Goal: Communication & Community: Ask a question

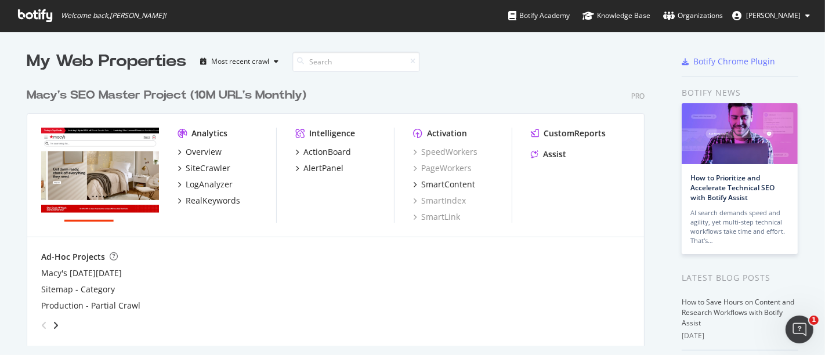
click at [549, 160] on div "CustomReports Assist" at bounding box center [580, 146] width 99 height 37
click at [546, 154] on div "Assist" at bounding box center [554, 155] width 23 height 12
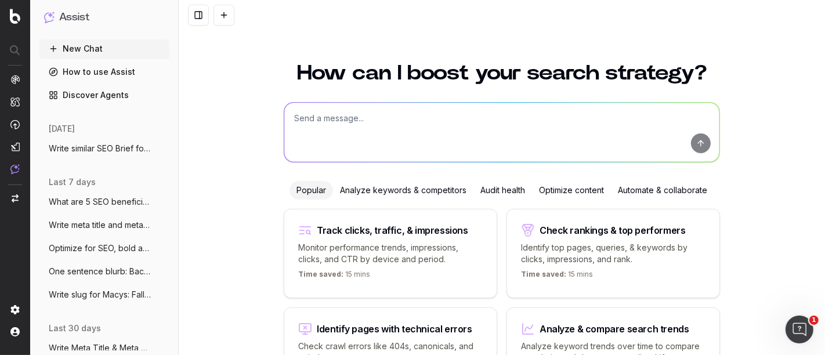
click at [305, 122] on textarea at bounding box center [501, 132] width 435 height 59
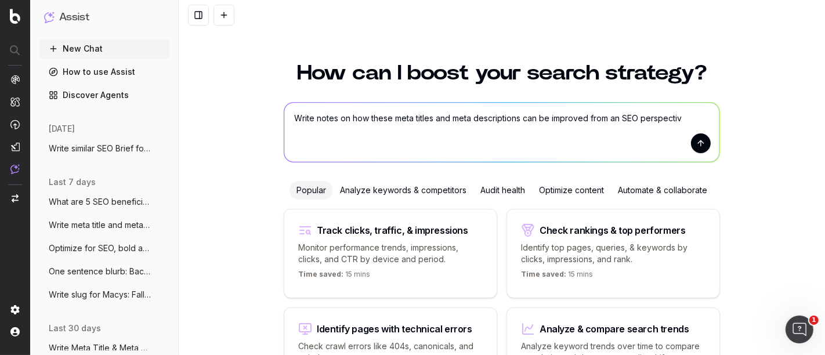
type textarea "Write notes on how these meta titles and meta descriptions can be improved from…"
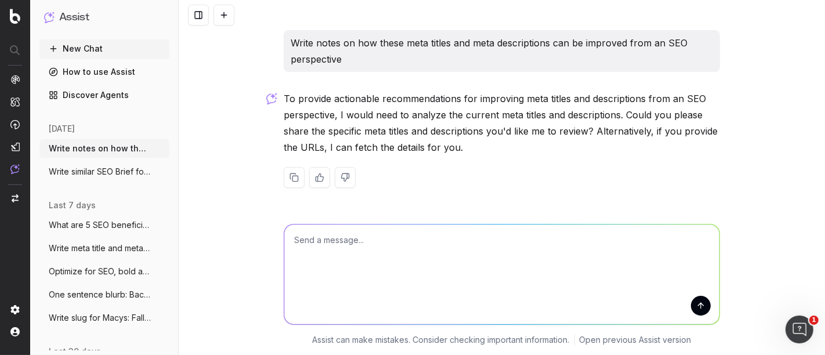
type textarea "A Pea in the Pod Maternity Peacoat - Macy’s Buy the A Pea in the Pod Maternity …"
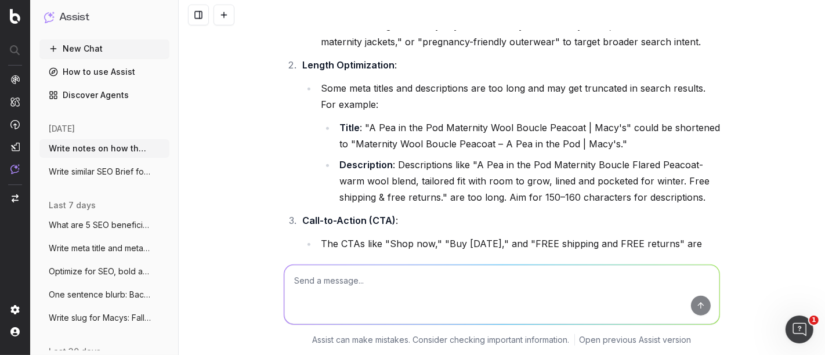
scroll to position [1008, 0]
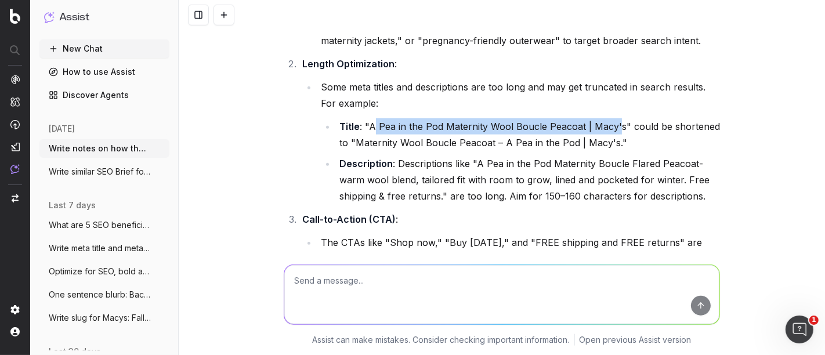
drag, startPoint x: 613, startPoint y: 107, endPoint x: 369, endPoint y: 105, distance: 243.8
click at [369, 118] on li "Title : "A Pea in the Pod Maternity Wool Boucle Peacoat | Macy's" could be shor…" at bounding box center [528, 134] width 384 height 33
click at [571, 100] on li "Some meta titles and descriptions are too long and may get truncated in search …" at bounding box center [519, 141] width 403 height 125
drag, startPoint x: 575, startPoint y: 106, endPoint x: 363, endPoint y: 112, distance: 212.5
click at [363, 118] on li "Title : "A Pea in the Pod Maternity Wool Boucle Peacoat | Macy's" could be shor…" at bounding box center [528, 134] width 384 height 33
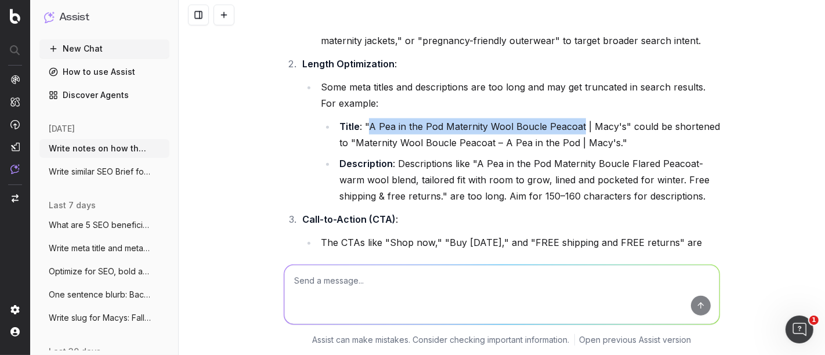
copy li "A Pea in the Pod Maternity Wool Boucle Peacoat"
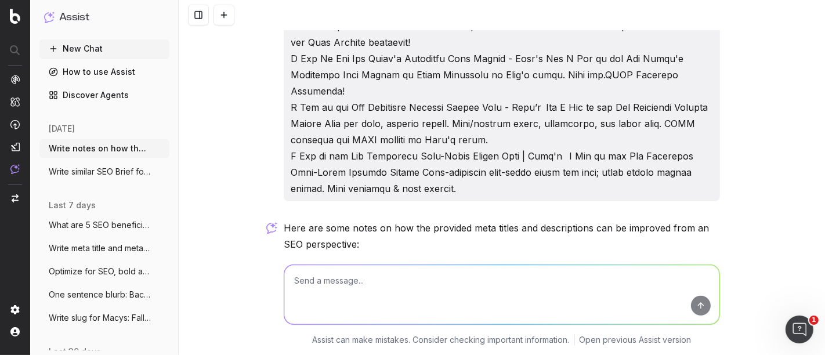
scroll to position [615, 0]
click at [347, 286] on textarea at bounding box center [501, 294] width 435 height 59
paste textarea "A Pea in the Pod Maternity Peacoat - Macy’s A Pea in the Pod Maternity Wool Bou…"
type textarea "Write how meta titles can be improved from an SEO perspective: make table: A Pe…"
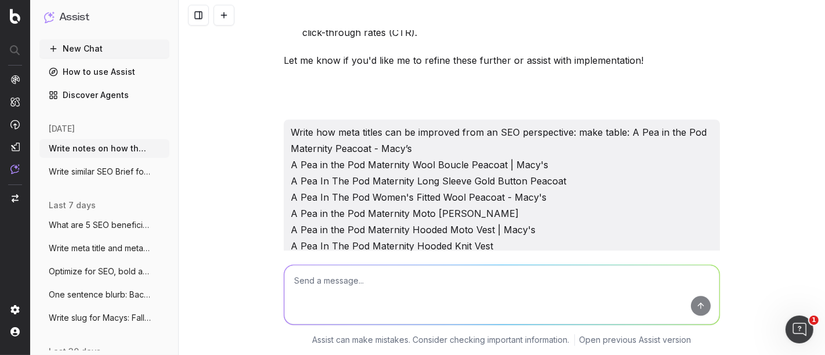
scroll to position [2751, 0]
click at [395, 304] on textarea at bounding box center [501, 294] width 435 height 59
drag, startPoint x: 424, startPoint y: 279, endPoint x: 168, endPoint y: 291, distance: 256.3
click at [168, 291] on div "Assist New Chat How to use Assist Discover Agents today Write notes on how thes…" at bounding box center [412, 177] width 825 height 355
paste textarea "A Pea in the Pod Maternity Peacoat - Macy’s A Pea in the Pod Maternity Wool Bou…"
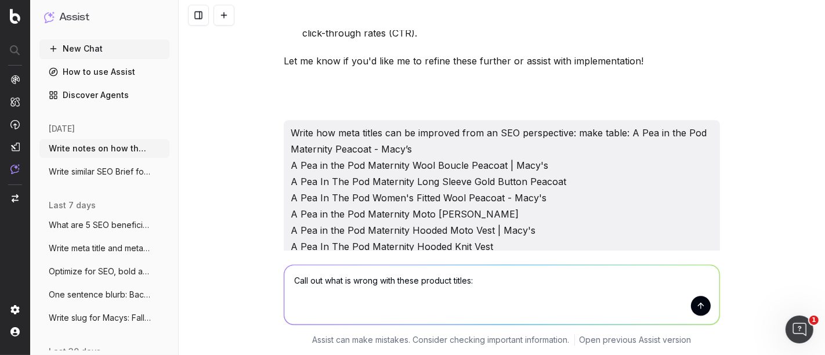
type textarea "Call out what is wrong with these product titles: A Pea in the Pod Maternity Pe…"
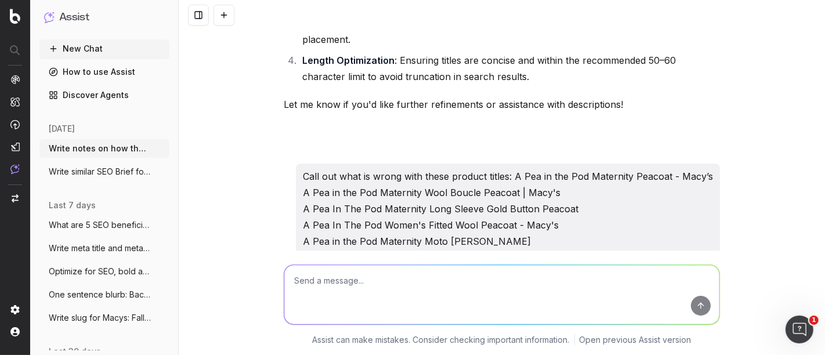
scroll to position [4007, 0]
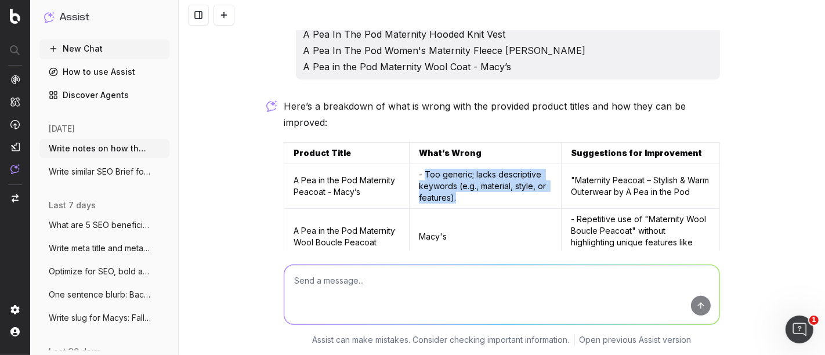
drag, startPoint x: 435, startPoint y: 95, endPoint x: 403, endPoint y: 61, distance: 46.8
click at [409, 164] on td "- Too generic; lacks descriptive keywords (e.g., material, style, or features)." at bounding box center [485, 186] width 152 height 45
copy td "Too generic; lacks descriptive keywords (e.g., material, style, or features)."
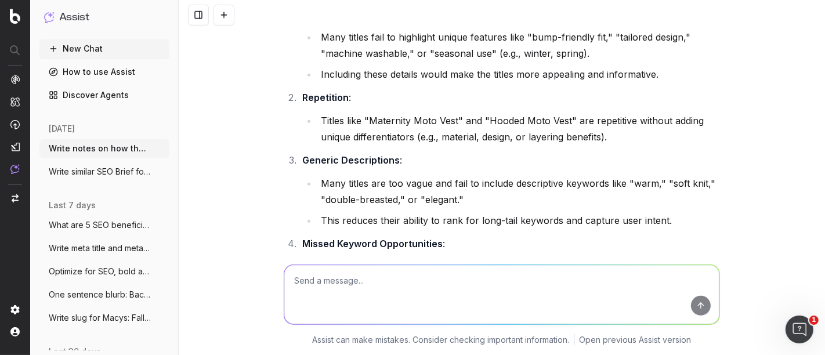
scroll to position [4689, 0]
click at [356, 287] on textarea at bounding box center [501, 294] width 435 height 59
paste textarea ""Long-Sleeve" is not a distinguishing feature for a peacoat. "Gold Button" feel…"
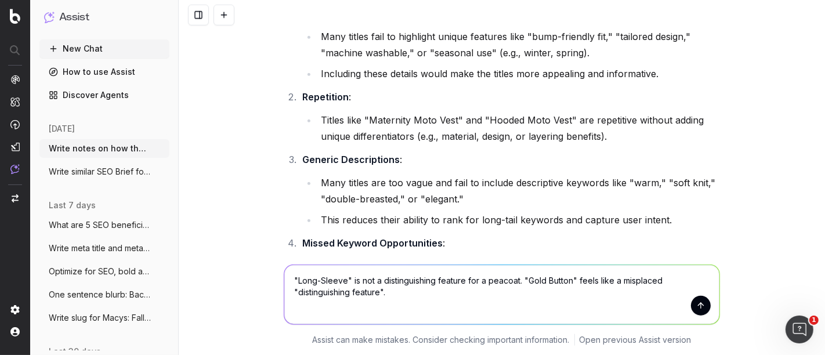
click at [287, 286] on textarea ""Long-Sleeve" is not a distinguishing feature for a peacoat. "Gold Button" feel…" at bounding box center [501, 294] width 435 height 59
type textarea "revise: "Long-Sleeve" is not a distinguishing feature for a peacoat. "Gold Butt…"
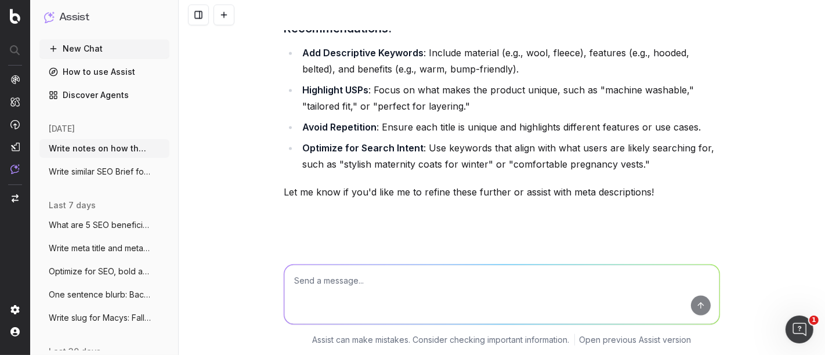
scroll to position [5103, 0]
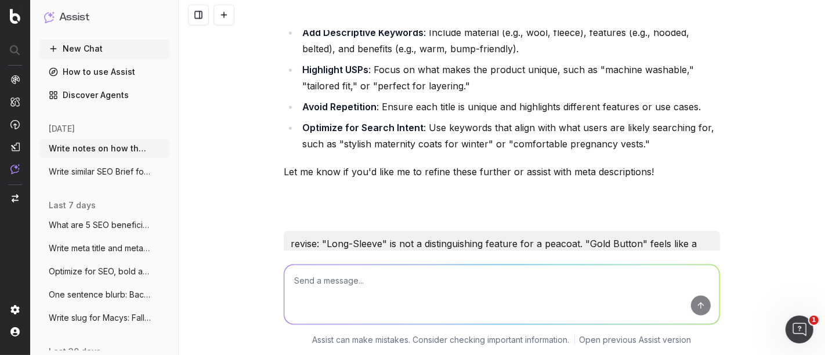
drag, startPoint x: 408, startPoint y: 175, endPoint x: 374, endPoint y: 193, distance: 38.2
click at [374, 291] on p ""Long-Sleeve" is not a meaningful distinguishing feature for a peacoat, as most…" at bounding box center [502, 315] width 437 height 49
copy p "Additionally, "Gold Button" feels misplaced as a primary distinguishing feature"
click at [360, 290] on textarea at bounding box center [501, 294] width 435 height 59
paste textarea "A Pea in the Pod Maternity Moto Vest - Macy’s A Pea in the Pod Maternity Hooded…"
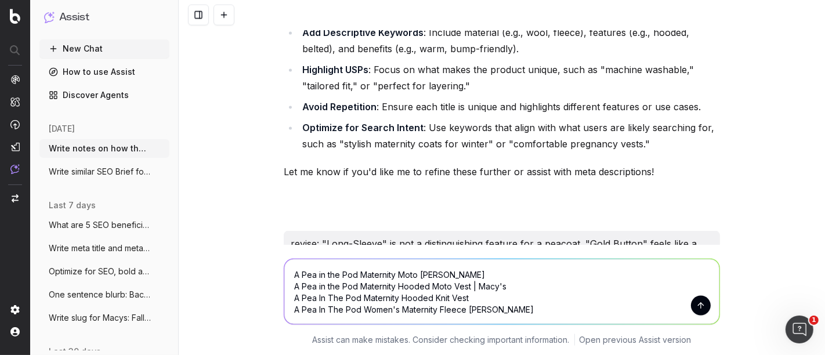
type textarea "A Pea in the Pod Maternity Moto Vest - Macy’s A Pea in the Pod Maternity Hooded…"
click at [695, 306] on button "submit" at bounding box center [701, 306] width 20 height 20
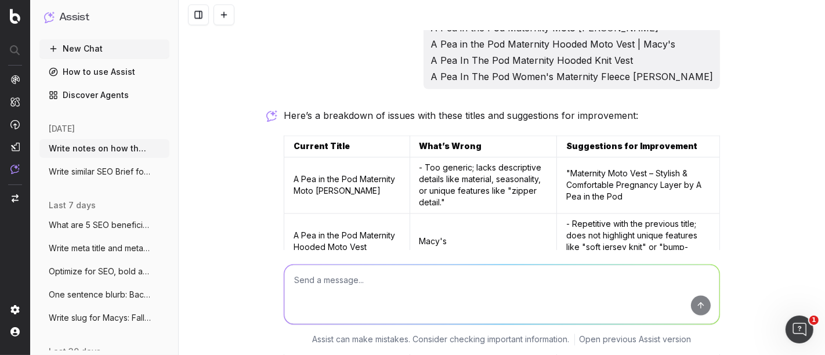
scroll to position [5480, 0]
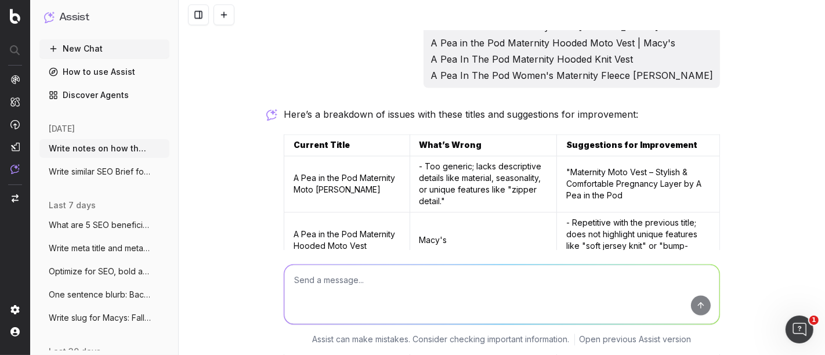
click at [316, 290] on textarea at bounding box center [501, 294] width 435 height 59
paste textarea "Buy the A Pea in the Pod Maternity Boucle Flared Peacoat for elegance and warmt…"
type textarea "Buy the A Pea in the Pod Maternity Boucle Flared Peacoat for elegance and warmt…"
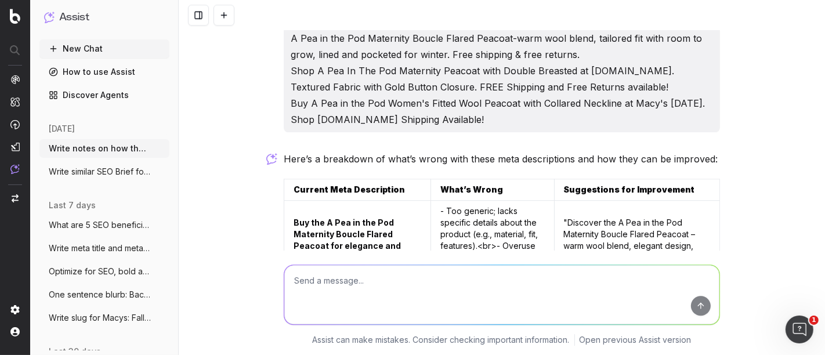
scroll to position [6375, 0]
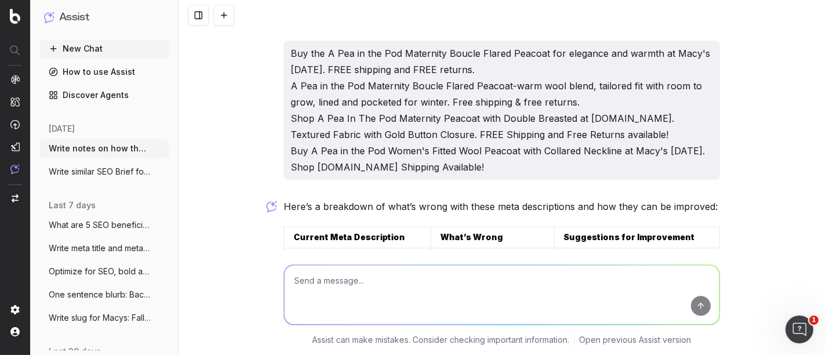
drag, startPoint x: 439, startPoint y: 95, endPoint x: 514, endPoint y: 120, distance: 78.9
click at [514, 248] on td "- Too generic; lacks specific details about the product (e.g., material, fit, f…" at bounding box center [493, 299] width 124 height 103
click at [517, 248] on td "- Too generic; lacks specific details about the product (e.g., material, fit, f…" at bounding box center [493, 299] width 124 height 103
drag, startPoint x: 513, startPoint y: 118, endPoint x: 437, endPoint y: 93, distance: 79.9
click at [437, 248] on td "- Too generic; lacks specific details about the product (e.g., material, fit, f…" at bounding box center [493, 299] width 124 height 103
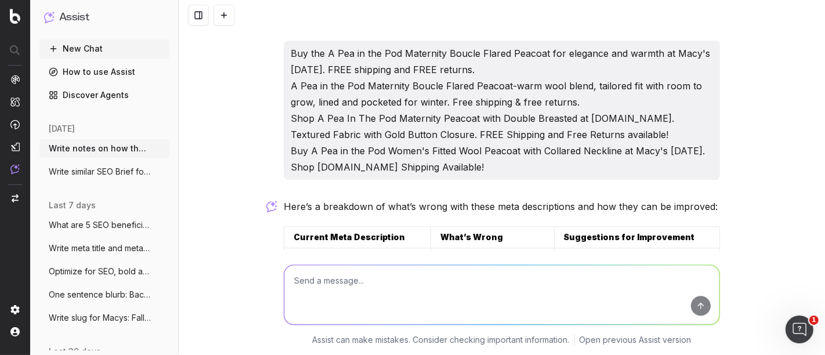
copy td "Too generic; lacks specific details about the product (e.g., material, fit, fea…"
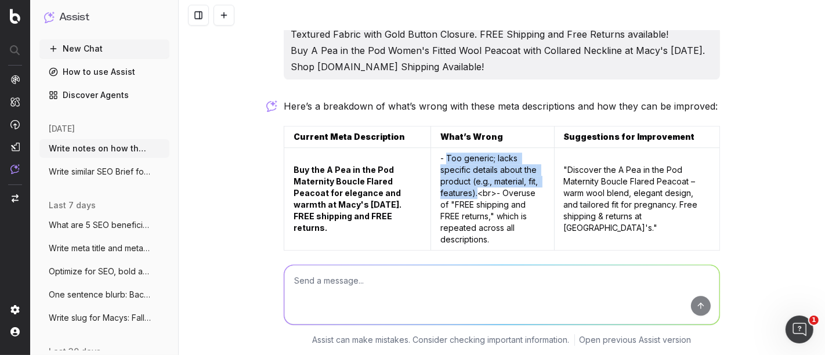
scroll to position [6476, 0]
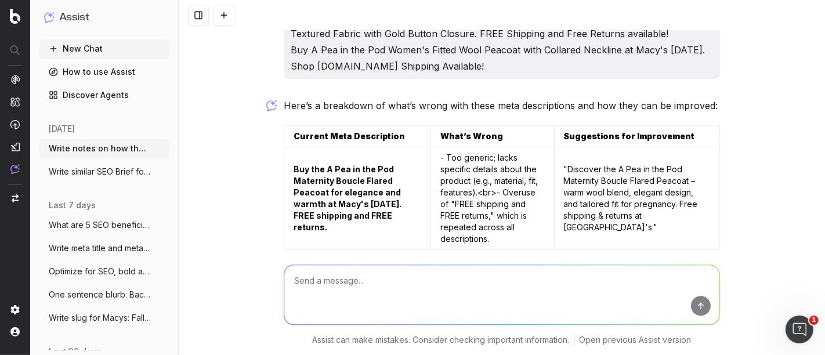
drag, startPoint x: 437, startPoint y: 158, endPoint x: 491, endPoint y: 191, distance: 63.3
copy td ""Double Breasted" and "Gold Button Closure" are mentioned but not tied to benef…"
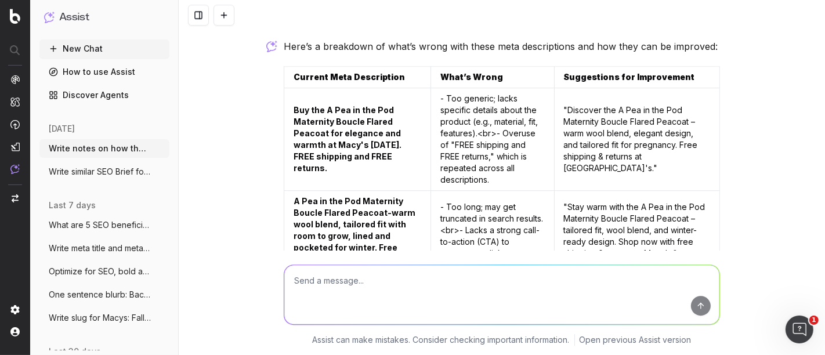
scroll to position [6537, 0]
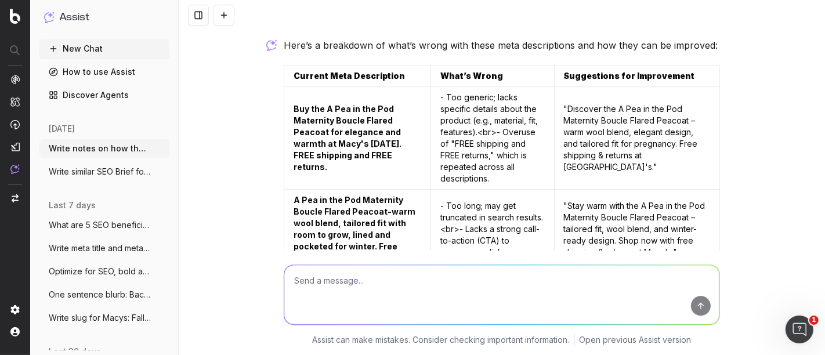
copy td ""Double Breasted" and "Gold Button Closure" are mentioned but not tied to benef…"
drag, startPoint x: 437, startPoint y: 183, endPoint x: 474, endPoint y: 219, distance: 51.7
copy td "Too vague; does not highlight maternity-specific features like "bump-friendly" …"
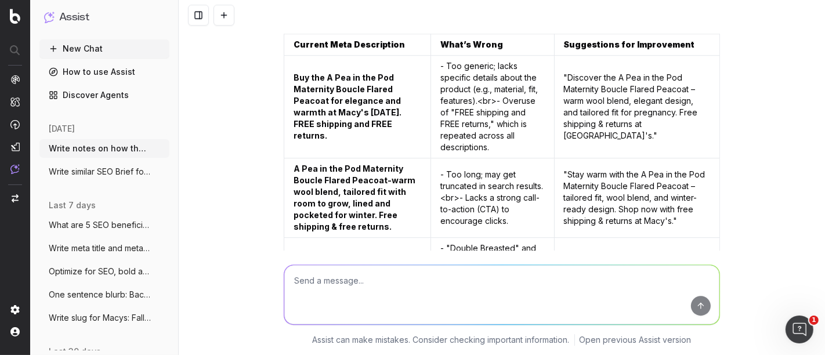
scroll to position [6569, 0]
drag, startPoint x: 544, startPoint y: 200, endPoint x: 500, endPoint y: 193, distance: 44.7
drag, startPoint x: 498, startPoint y: 191, endPoint x: 482, endPoint y: 201, distance: 19.3
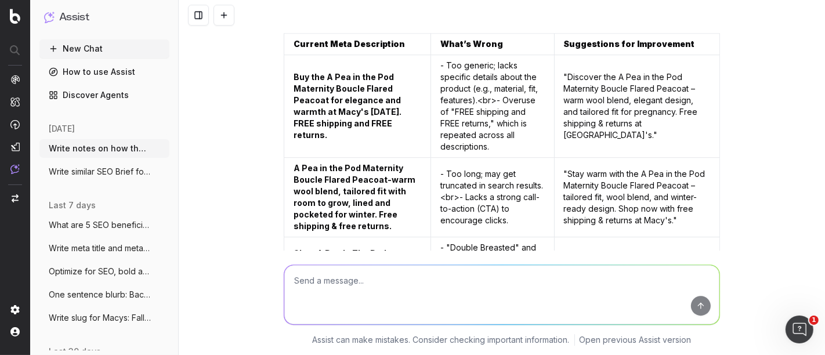
copy td "- Overuse of generic CTAs"
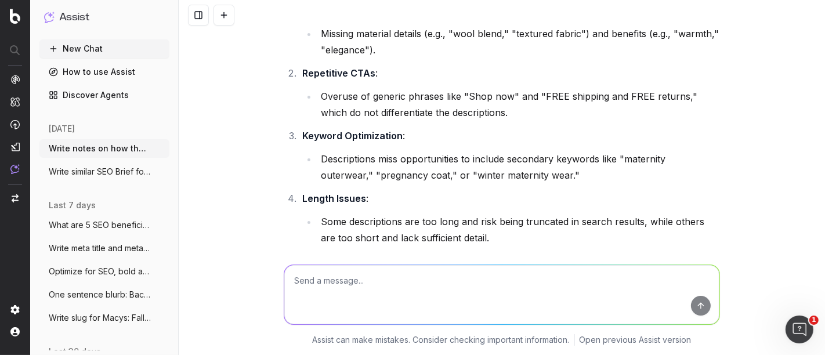
scroll to position [7099, 0]
click at [343, 276] on textarea at bounding box center [501, 294] width 435 height 59
paste textarea "Buy A Pea In The Pod Maternity Vest with Soft, Cotton Fabric at Macys.com. Feat…"
type textarea "Buy A Pea In The Pod Maternity Vest with Soft, Cotton Fabric at Macys.com. Feat…"
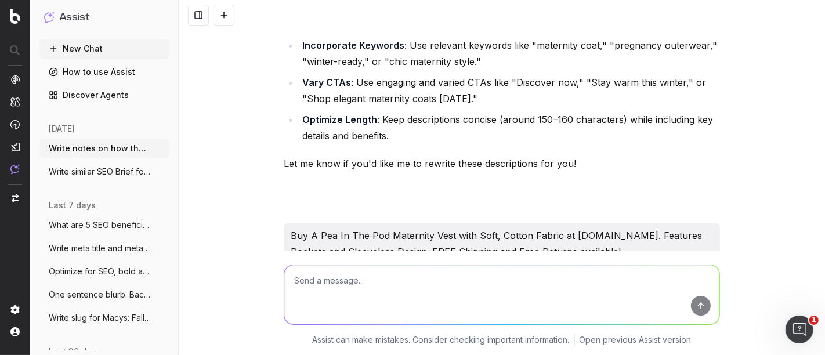
scroll to position [7439, 0]
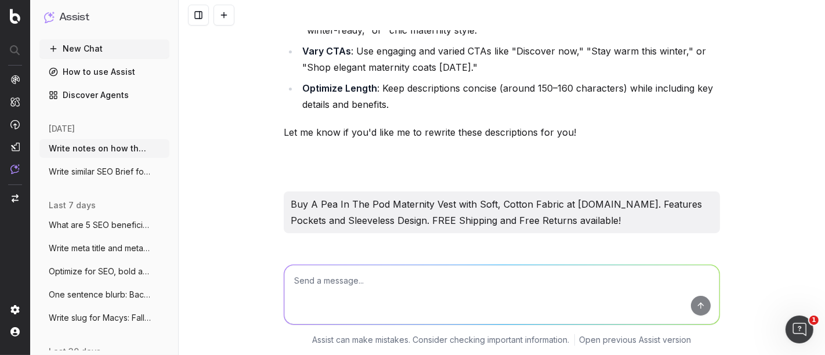
drag, startPoint x: 437, startPoint y: 112, endPoint x: 564, endPoint y: 146, distance: 131.1
click at [560, 302] on td "- Too generic; lacks details about the vest's purpose (e.g., layering, seasonal…" at bounding box center [493, 353] width 134 height 103
copy td "o generic; lacks details about the vest's purpose (e.g., layering, seasonal use…"
click at [327, 278] on textarea at bounding box center [501, 294] width 435 height 59
paste textarea "Buy A Pea in the Pod Women's Maternity Hooded Fleece Vest in Solid at Macy's to…"
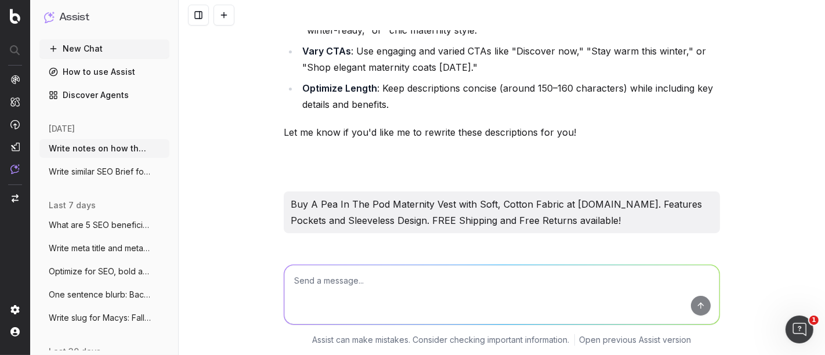
type textarea "Buy A Pea in the Pod Women's Maternity Hooded Fleece Vest in Solid at Macy's to…"
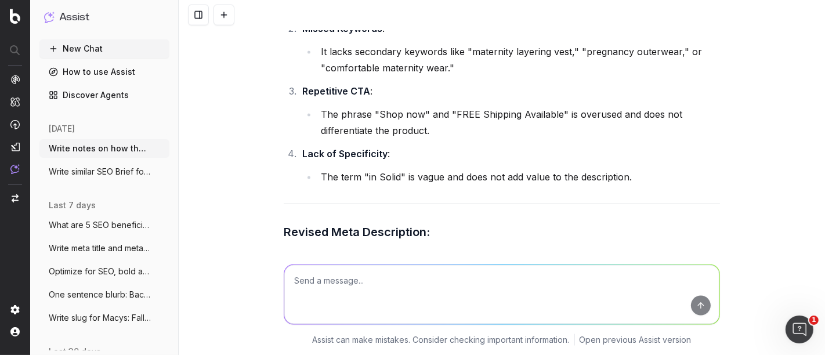
scroll to position [8808, 0]
click at [348, 290] on textarea at bounding box center [501, 294] width 435 height 59
paste textarea "Gameday Couture Sequin Jersey Dress - Macy’s Gameday Couture Eagles Bling It Se…"
type textarea "Gameday Couture Sequin Jersey Dress - Macy’s Gameday Couture Eagles Bling It Se…"
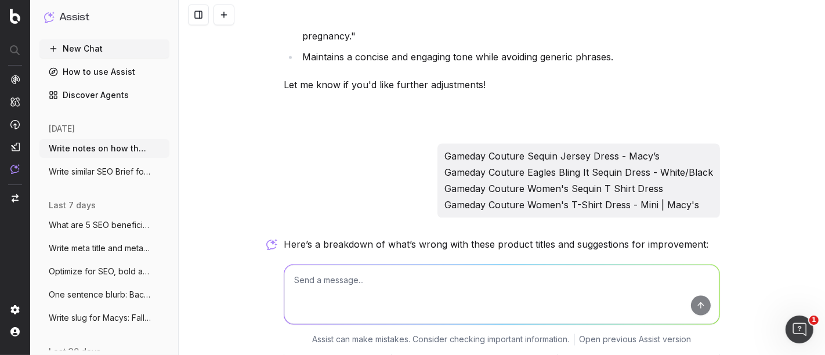
scroll to position [9170, 0]
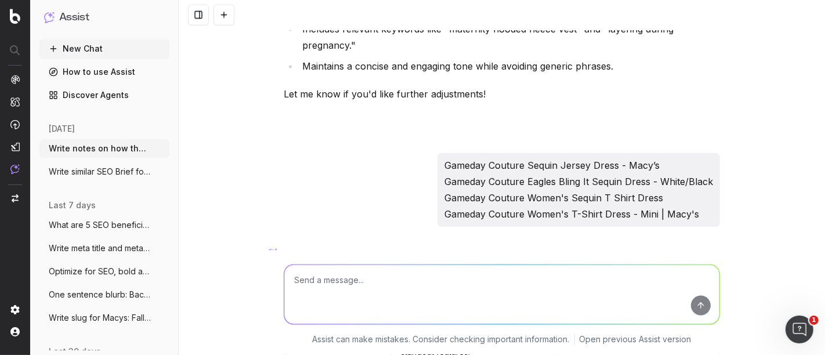
drag, startPoint x: 401, startPoint y: 78, endPoint x: 475, endPoint y: 123, distance: 86.7
click at [475, 296] on td "- "Sequin Jersey Dress" is vague; it doesn’t clarify the purpose (e.g., casual,…" at bounding box center [475, 330] width 166 height 68
drag, startPoint x: 475, startPoint y: 123, endPoint x: 441, endPoint y: 116, distance: 35.5
click at [441, 296] on td "- "Sequin Jersey Dress" is vague; it doesn’t clarify the purpose (e.g., casual,…" at bounding box center [475, 330] width 166 height 68
click at [461, 296] on td "- "Sequin Jersey Dress" is vague; it doesn’t clarify the purpose (e.g., casual,…" at bounding box center [475, 330] width 166 height 68
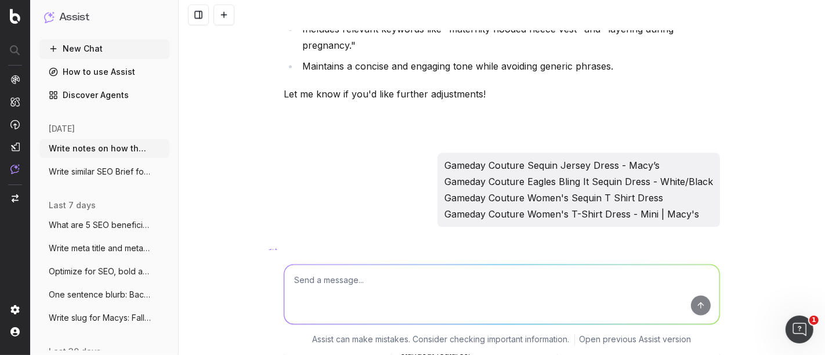
drag, startPoint x: 460, startPoint y: 123, endPoint x: 389, endPoint y: 118, distance: 71.6
click at [392, 296] on td "- "Sequin Jersey Dress" is vague; it doesn’t clarify the purpose (e.g., casual,…" at bounding box center [475, 330] width 166 height 68
copy td "No mention of team affiliation or standout features."
click at [349, 271] on textarea at bounding box center [501, 294] width 435 height 59
paste textarea "Buy gameday_couture Women's Sports Fan Mini T-Shirt Dress in Polyester at Macy'…"
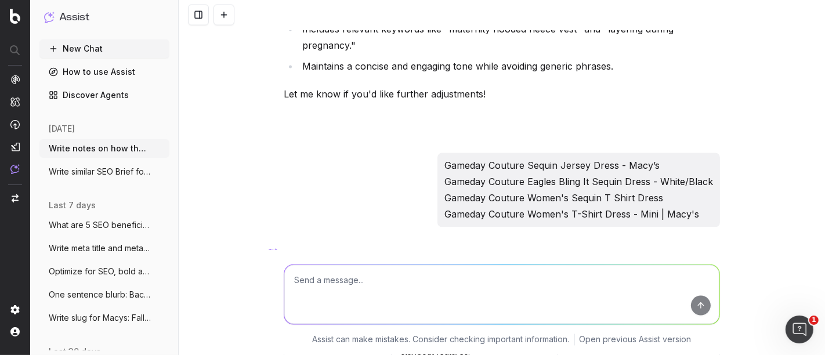
type textarea "Buy gameday_couture Women's Sports Fan Mini T-Shirt Dress in Polyester at Macy'…"
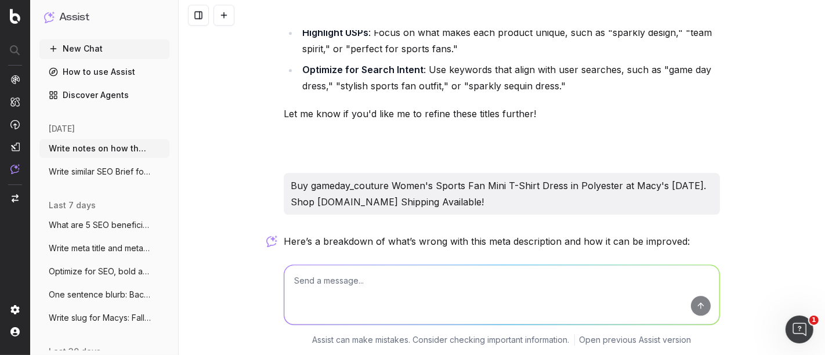
scroll to position [10096, 0]
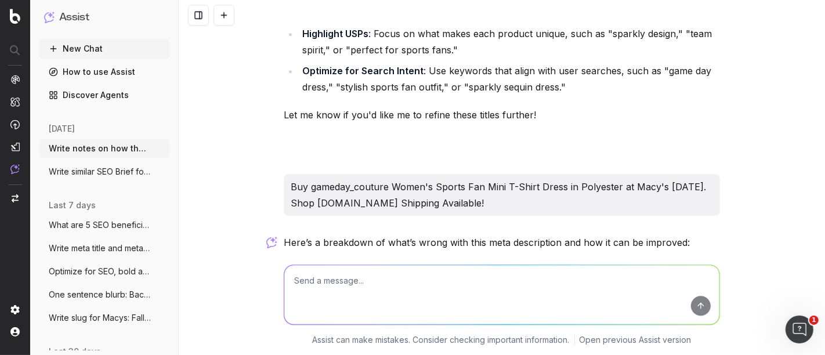
drag, startPoint x: 420, startPoint y: 77, endPoint x: 520, endPoint y: 135, distance: 115.3
click at [520, 296] on td "- Too generic; lacks details about the dress's unique features (e.g., "mini len…" at bounding box center [504, 347] width 161 height 103
click at [342, 283] on textarea at bounding box center [501, 294] width 435 height 59
paste textarea "Shop Gameday Couture Women's Dress with Full Sequin at Macys.com. Relaxed Sleev…"
type textarea "Shop Gameday Couture Women's Dress with Full Sequin at Macys.com. Relaxed Sleev…"
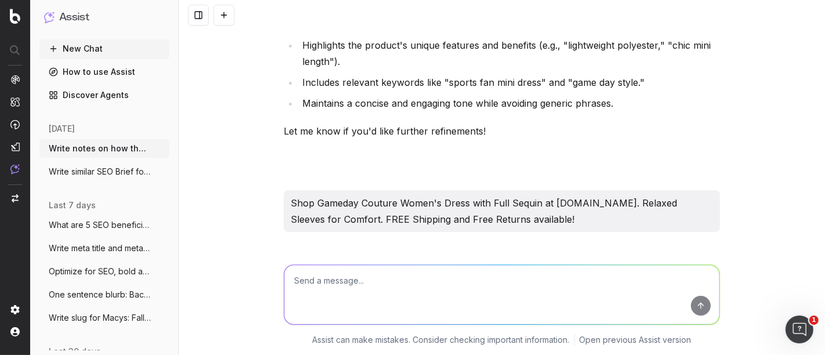
scroll to position [10928, 0]
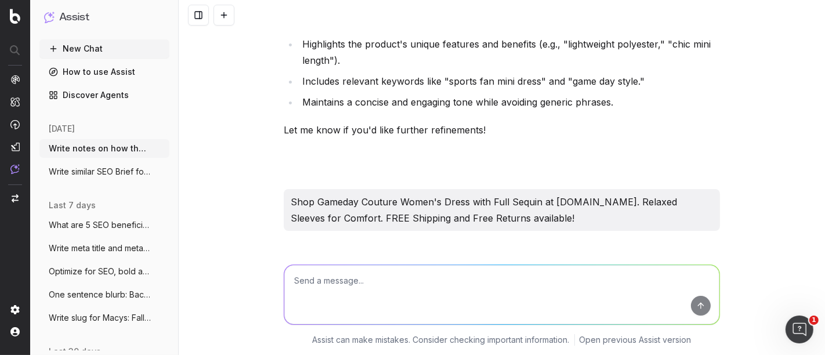
drag, startPoint x: 426, startPoint y: 91, endPoint x: 560, endPoint y: 164, distance: 153.0
click at [558, 300] on td "- Too generic; lacks details about the dress's purpose (e.g., game day, party, …" at bounding box center [490, 357] width 135 height 114
click at [317, 304] on textarea at bounding box center [501, 294] width 435 height 59
paste textarea "Buy the Gameday Couture Women's Philadelphia Eagles Bling It Full Sequin Jersey…"
type textarea "Buy the Gameday Couture Women's Philadelphia Eagles Bling It Full Sequin Jersey…"
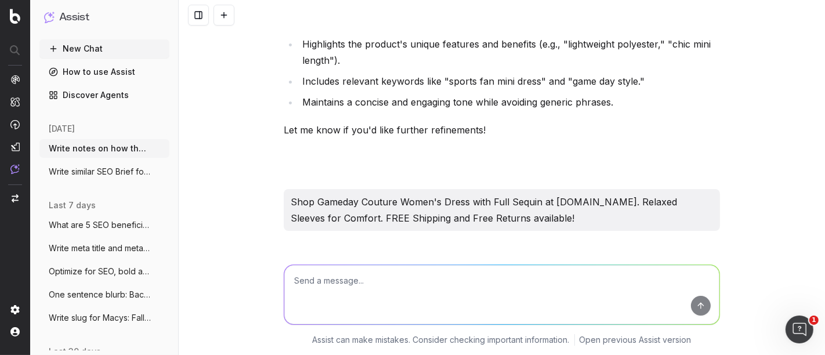
drag, startPoint x: 426, startPoint y: 90, endPoint x: 535, endPoint y: 156, distance: 127.6
click at [535, 300] on td "- Too generic; lacks details about the dress's purpose (e.g., game day, party, …" at bounding box center [490, 357] width 135 height 114
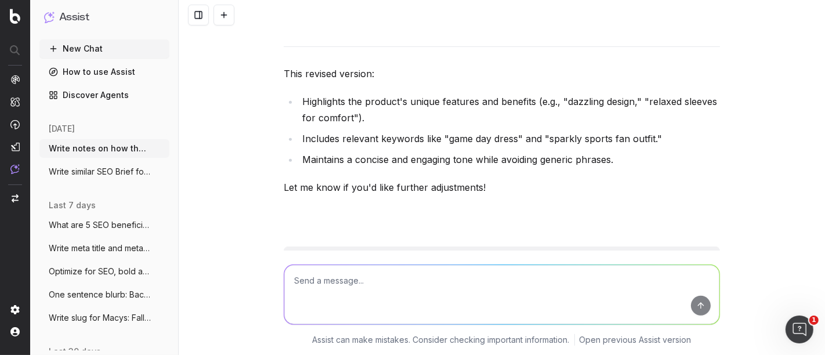
scroll to position [11735, 0]
drag, startPoint x: 476, startPoint y: 168, endPoint x: 489, endPoint y: 149, distance: 23.8
drag, startPoint x: 416, startPoint y: 152, endPoint x: 469, endPoint y: 178, distance: 59.2
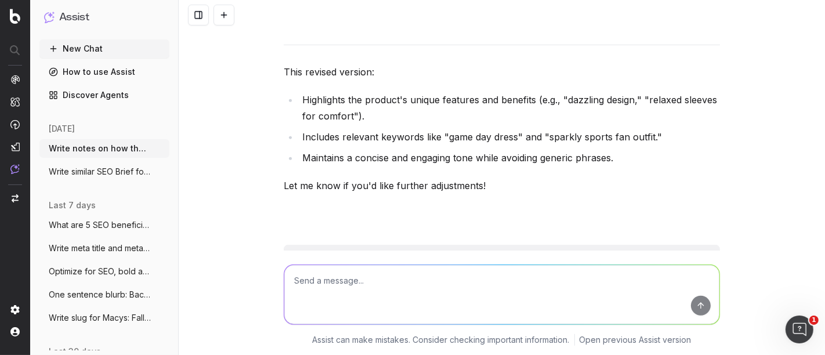
click at [325, 284] on textarea at bounding box center [501, 294] width 435 height 59
paste textarea "Buy the Gameday Couture Women's Bling It Full Sequin Jersey Dress at Macy’s tod…"
type textarea "Buy the Gameday Couture Women's Bling It Full Sequin Jersey Dress at Macy’s tod…"
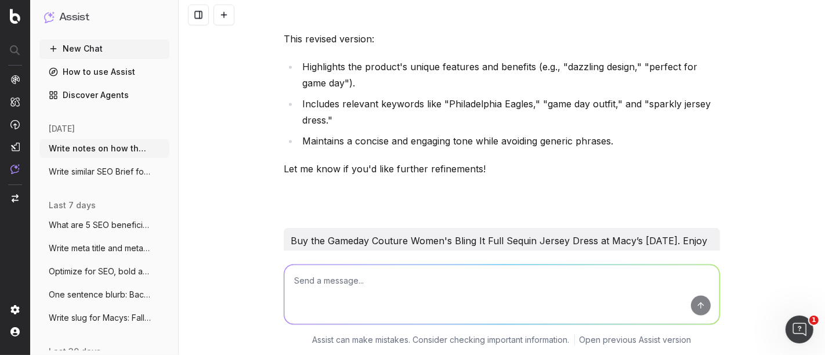
scroll to position [12604, 0]
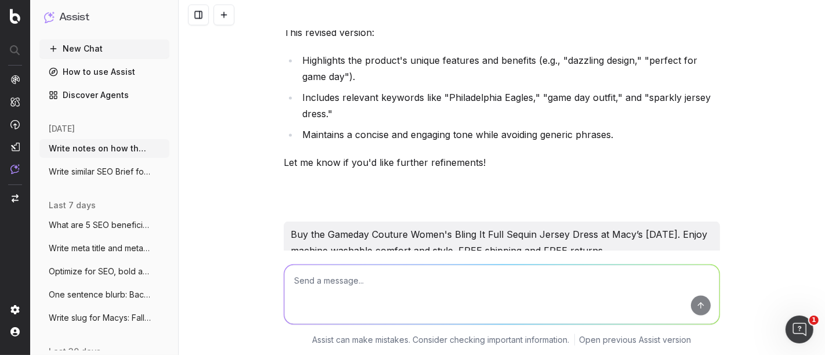
drag, startPoint x: 469, startPoint y: 146, endPoint x: 423, endPoint y: 137, distance: 47.4
